Goal: Check status: Check status

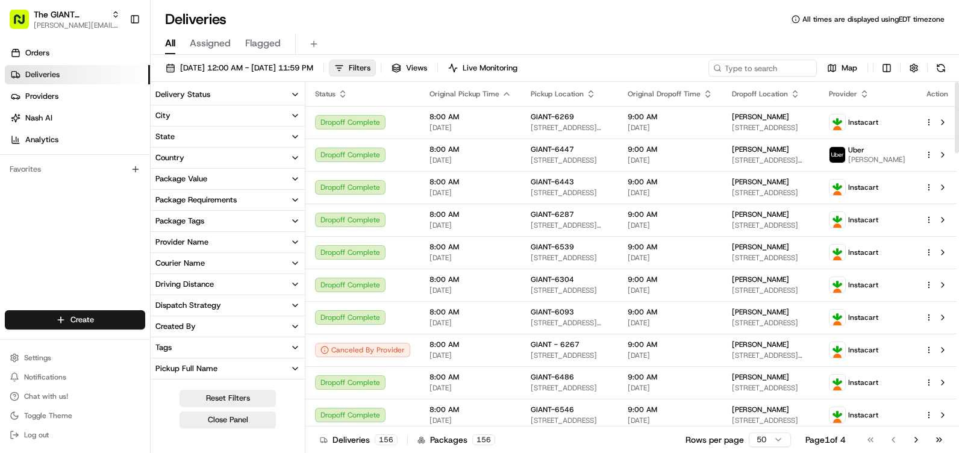
scroll to position [241, 0]
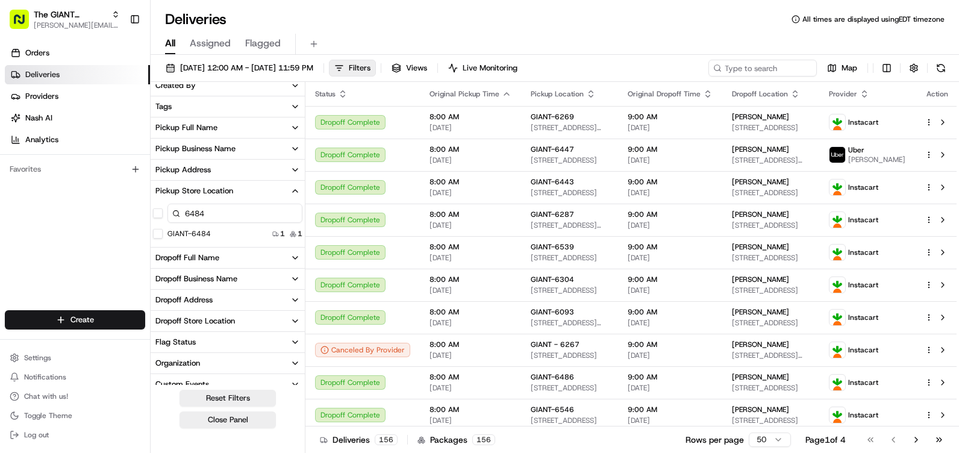
click at [248, 234] on div "GIANT-6484 1 1" at bounding box center [228, 234] width 154 height 12
click at [202, 236] on label "GIANT-6484" at bounding box center [188, 234] width 43 height 10
click at [163, 236] on button "GIANT-6484" at bounding box center [158, 234] width 10 height 10
click at [205, 233] on label "GIANT-6484" at bounding box center [188, 234] width 43 height 10
click at [163, 233] on button "GIANT-6484" at bounding box center [158, 234] width 10 height 10
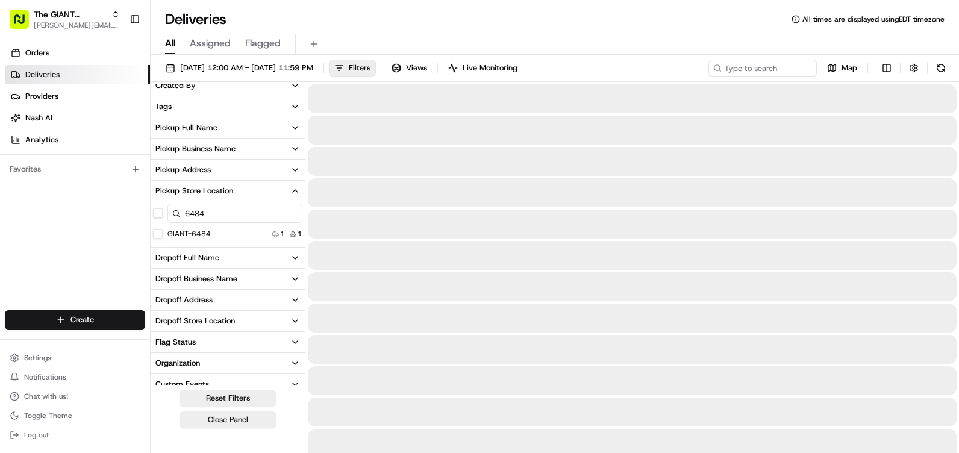
click at [161, 236] on button "GIANT-6484" at bounding box center [158, 234] width 10 height 10
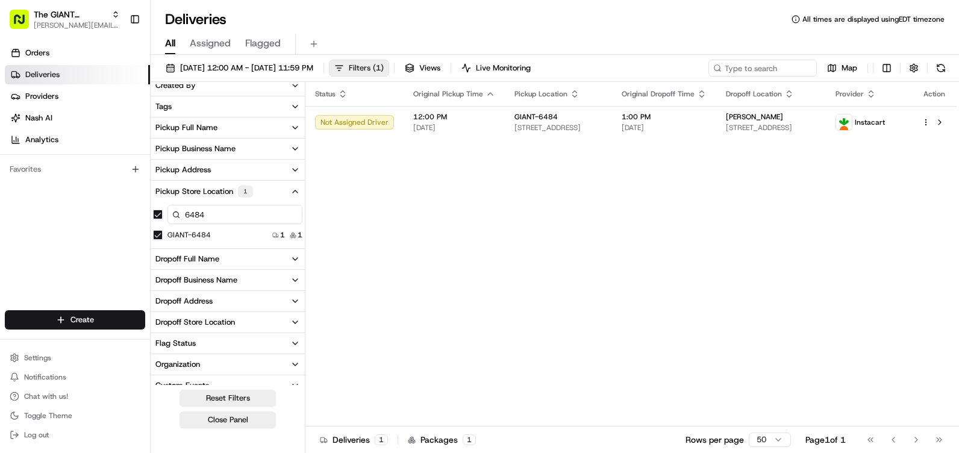
click at [384, 63] on span "Filters ( 1 )" at bounding box center [366, 68] width 35 height 11
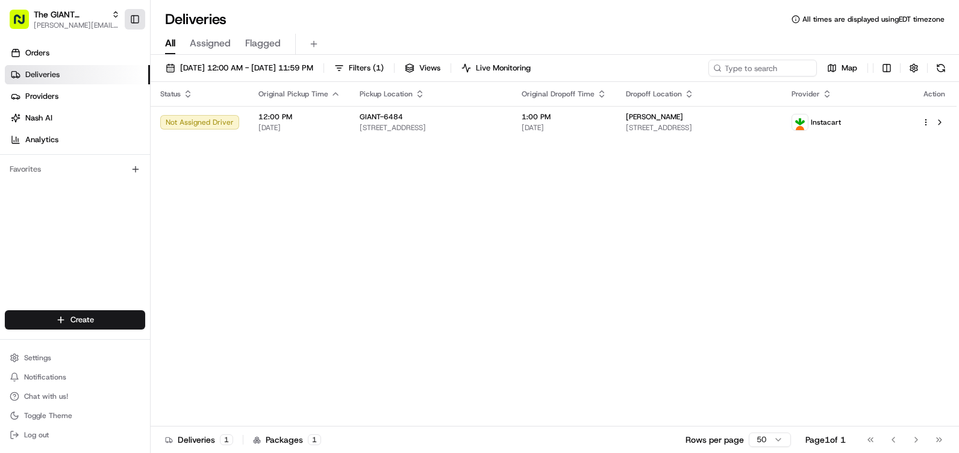
click at [139, 19] on button "Toggle Sidebar" at bounding box center [135, 19] width 20 height 20
